Goal: Task Accomplishment & Management: Complete application form

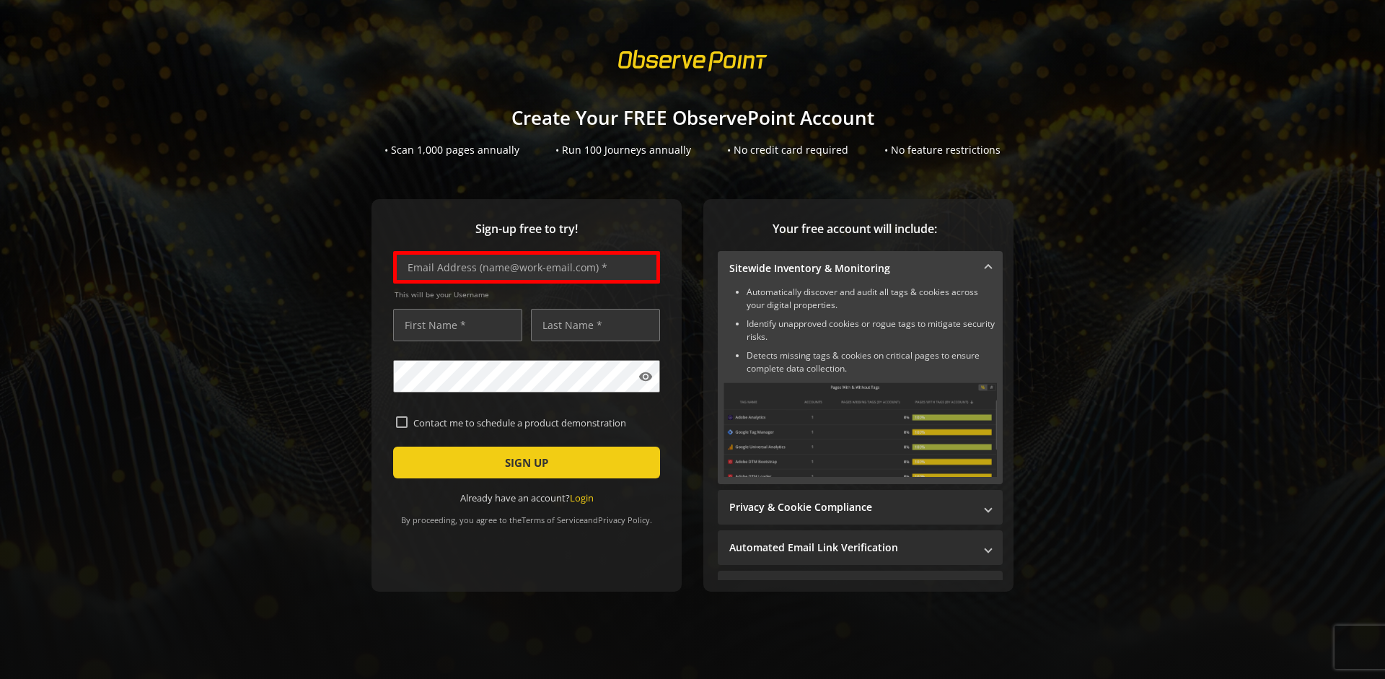
click at [523, 267] on input "text" at bounding box center [526, 267] width 267 height 32
type input "[EMAIL_ADDRESS][DOMAIN_NAME]"
click at [454, 325] on input "text" at bounding box center [457, 325] width 129 height 32
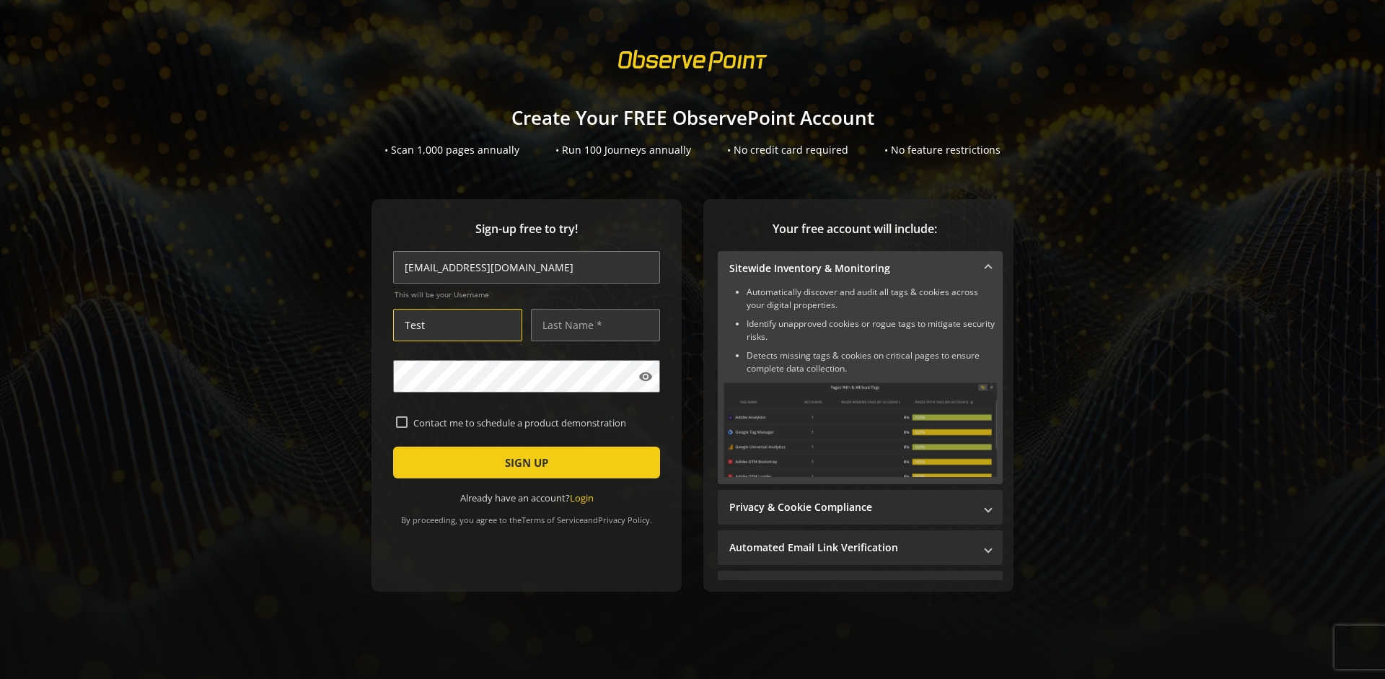
type input "Test"
click at [591, 325] on input "text" at bounding box center [595, 325] width 129 height 32
type input "Test"
click at [523, 462] on span "SIGN UP" at bounding box center [526, 462] width 43 height 26
